Goal: Consume media (video, audio)

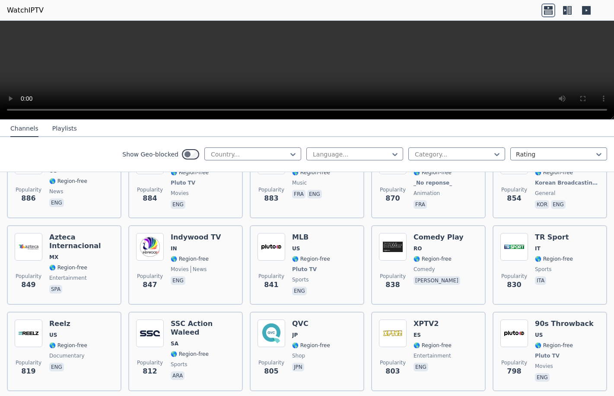
scroll to position [1989, 0]
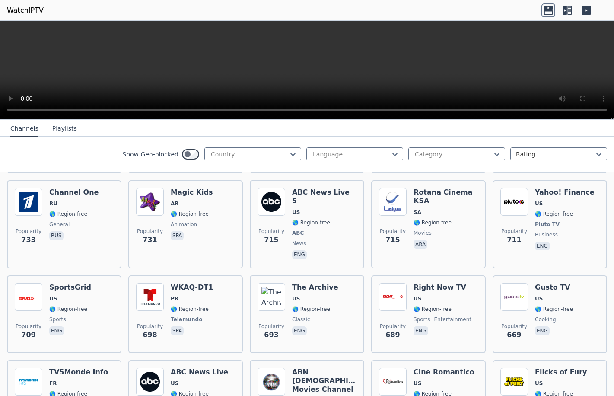
click at [327, 219] on span "🌎 Region-free" at bounding box center [324, 222] width 64 height 7
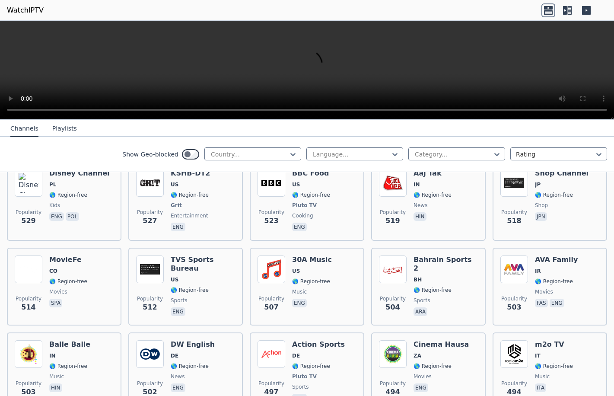
scroll to position [3200, 0]
